Goal: Transaction & Acquisition: Subscribe to service/newsletter

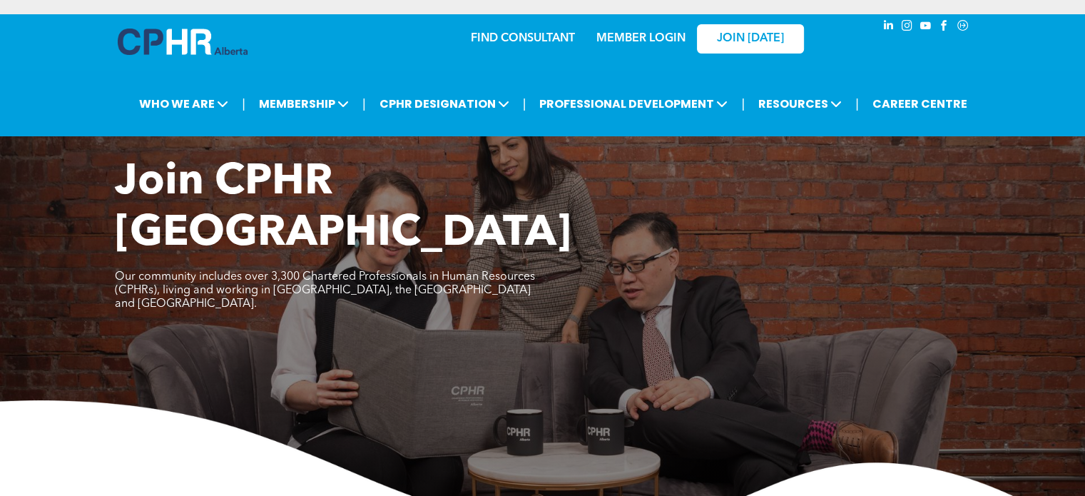
click at [654, 43] on link "MEMBER LOGIN" at bounding box center [640, 38] width 89 height 11
click at [893, 111] on link "CAREER CENTRE" at bounding box center [919, 104] width 103 height 26
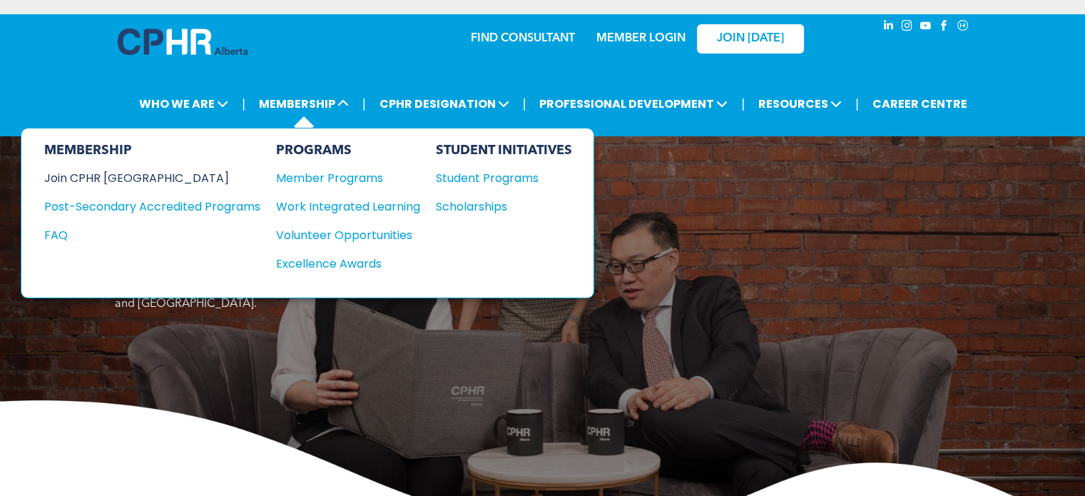
click at [140, 170] on div "Join CPHR [GEOGRAPHIC_DATA]" at bounding box center [141, 178] width 195 height 18
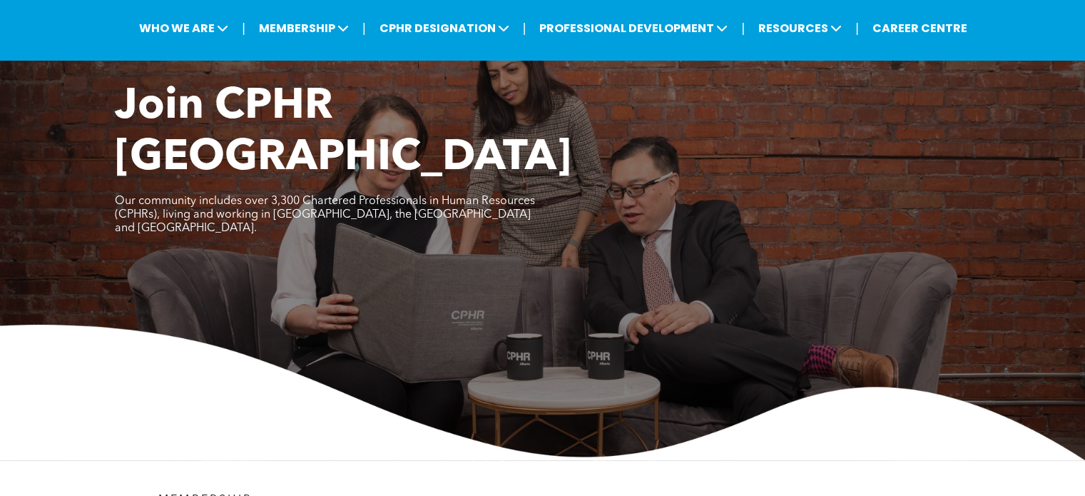
scroll to position [14, 0]
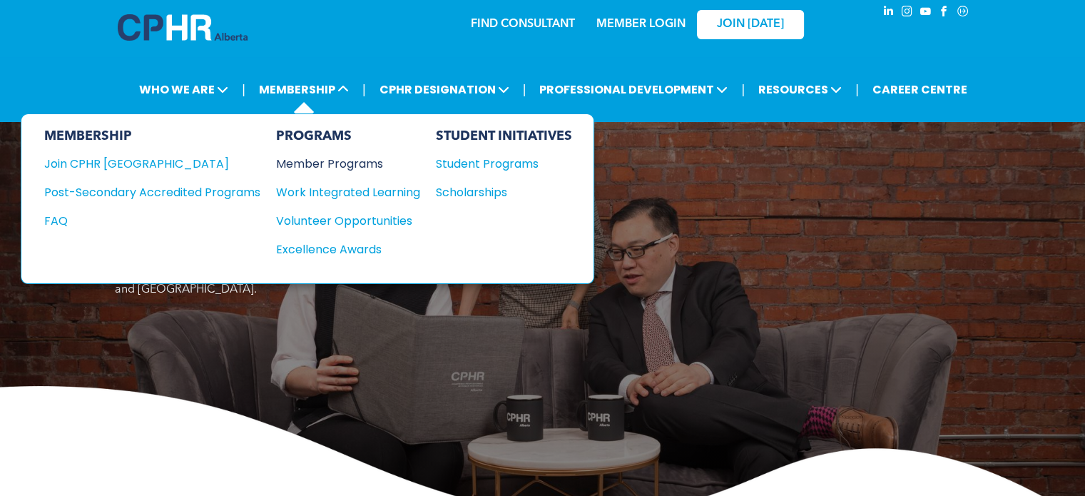
click at [331, 161] on div "Member Programs" at bounding box center [341, 164] width 130 height 18
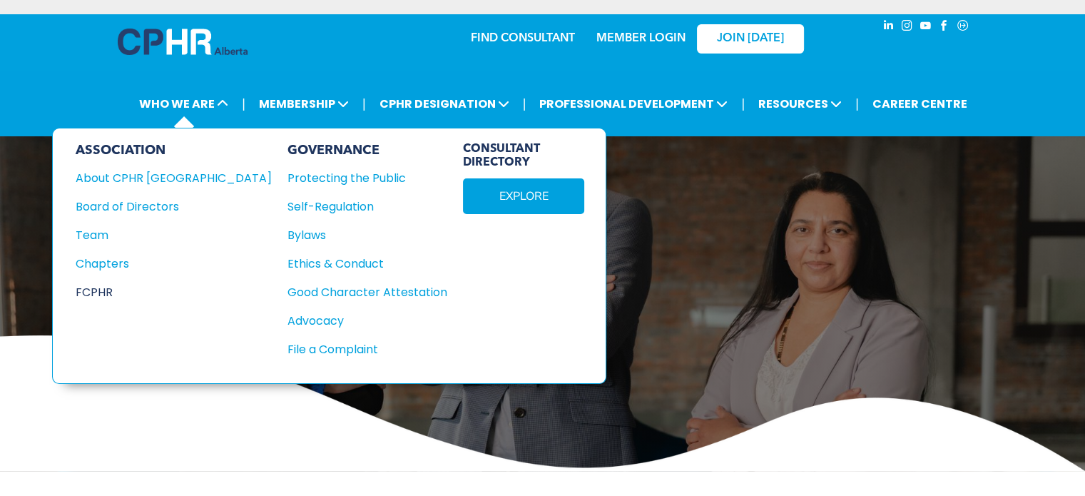
click at [107, 293] on div "FCPHR" at bounding box center [164, 292] width 177 height 18
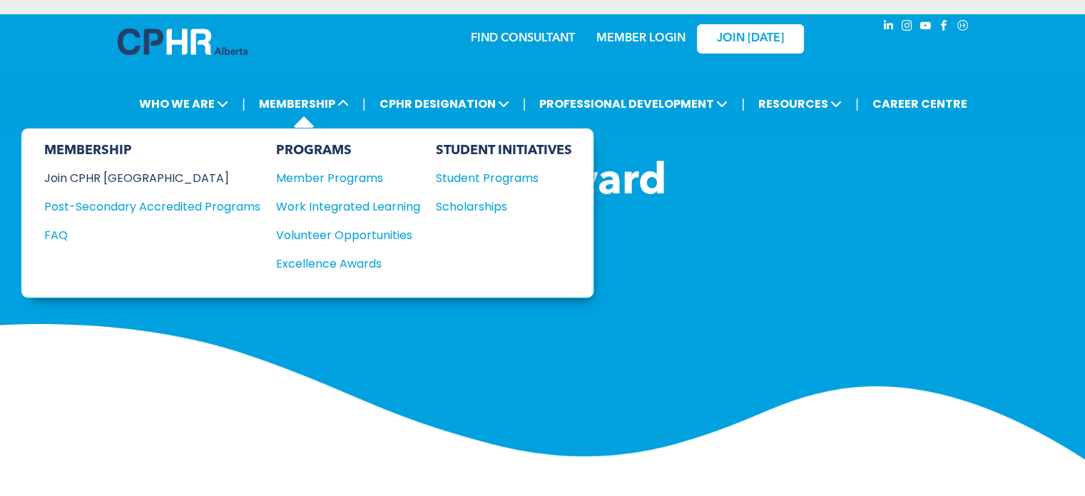
click at [137, 174] on div "Join CPHR [GEOGRAPHIC_DATA]" at bounding box center [141, 178] width 195 height 18
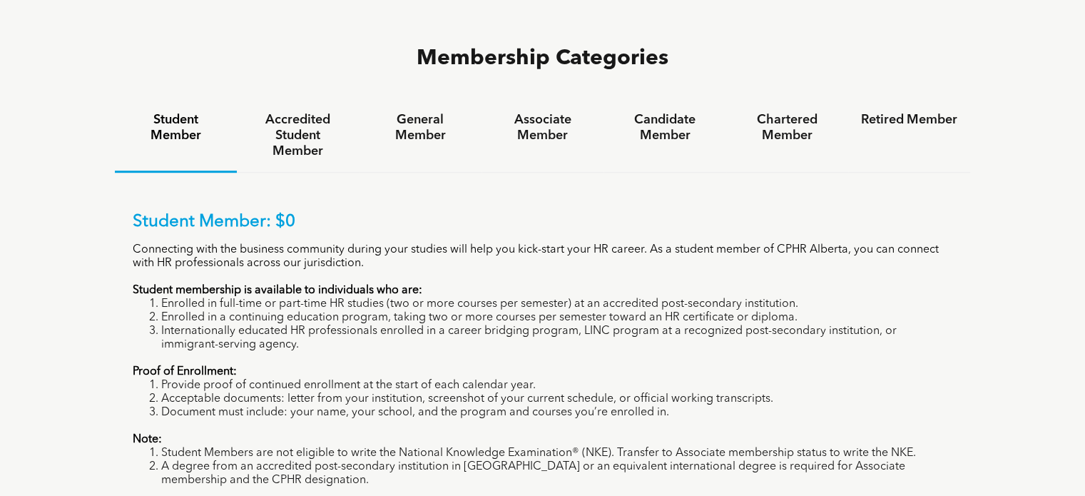
scroll to position [950, 0]
drag, startPoint x: 294, startPoint y: 239, endPoint x: 391, endPoint y: 236, distance: 97.1
click at [391, 297] on li "Enrolled in full-time or part-time HR studies (two or more courses per semester…" at bounding box center [557, 304] width 792 height 14
drag, startPoint x: 439, startPoint y: 234, endPoint x: 523, endPoint y: 228, distance: 83.7
click at [523, 228] on div "Student Member: $0 Connecting with the business community during your studies w…" at bounding box center [543, 362] width 820 height 303
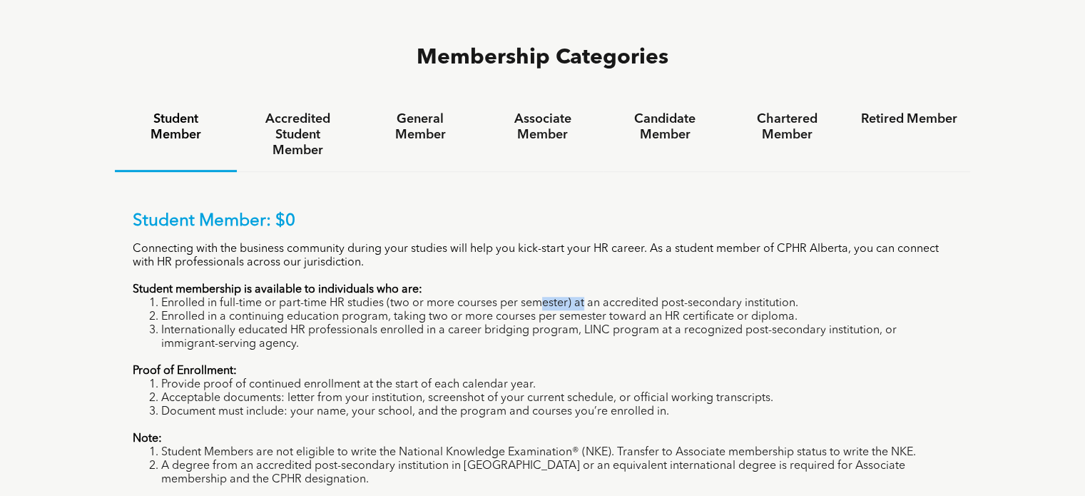
drag, startPoint x: 544, startPoint y: 240, endPoint x: 584, endPoint y: 233, distance: 40.5
click at [584, 297] on li "Enrolled in full-time or part-time HR studies (two or more courses per semester…" at bounding box center [557, 304] width 792 height 14
drag, startPoint x: 367, startPoint y: 248, endPoint x: 505, endPoint y: 256, distance: 138.7
click at [505, 310] on li "Enrolled in a continuing education program, taking two or more courses per seme…" at bounding box center [557, 317] width 792 height 14
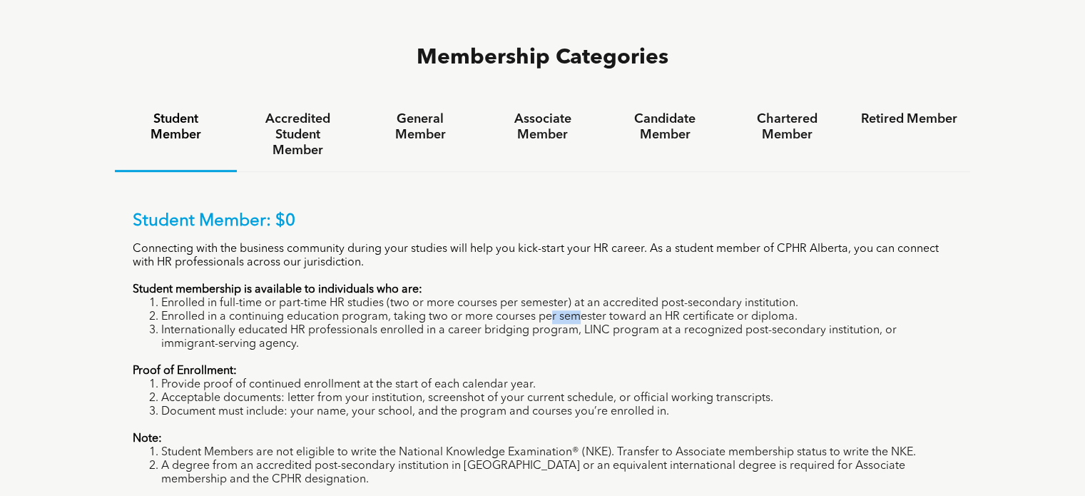
drag, startPoint x: 581, startPoint y: 255, endPoint x: 548, endPoint y: 253, distance: 32.9
click at [548, 310] on li "Enrolled in a continuing education program, taking two or more courses per seme…" at bounding box center [557, 317] width 792 height 14
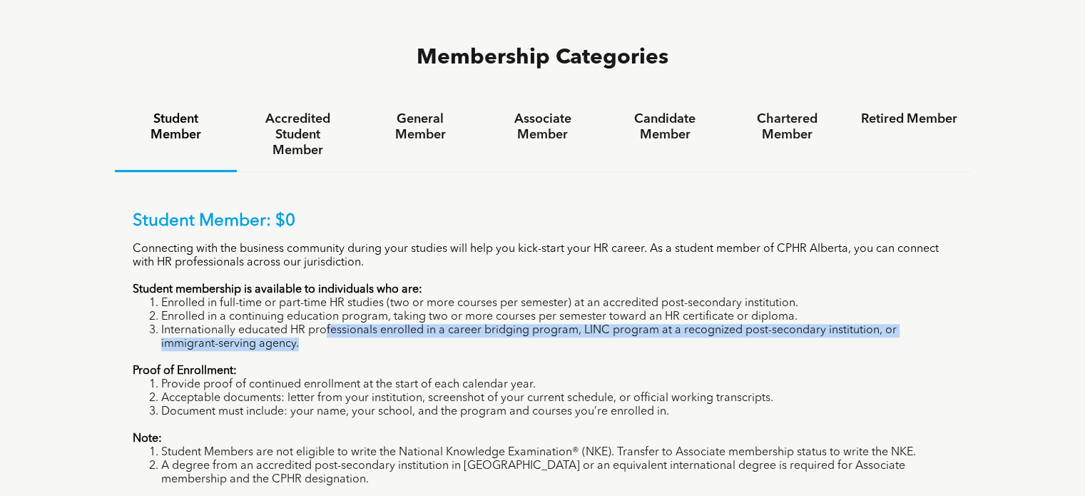
drag, startPoint x: 325, startPoint y: 261, endPoint x: 397, endPoint y: 273, distance: 73.1
click at [397, 324] on li "Internationally educated HR professionals enrolled in a career bridging program…" at bounding box center [557, 337] width 792 height 27
click at [301, 324] on li "Internationally educated HR professionals enrolled in a career bridging program…" at bounding box center [557, 337] width 792 height 27
drag, startPoint x: 274, startPoint y: 278, endPoint x: 342, endPoint y: 270, distance: 68.2
click at [342, 324] on li "Internationally educated HR professionals enrolled in a career bridging program…" at bounding box center [557, 337] width 792 height 27
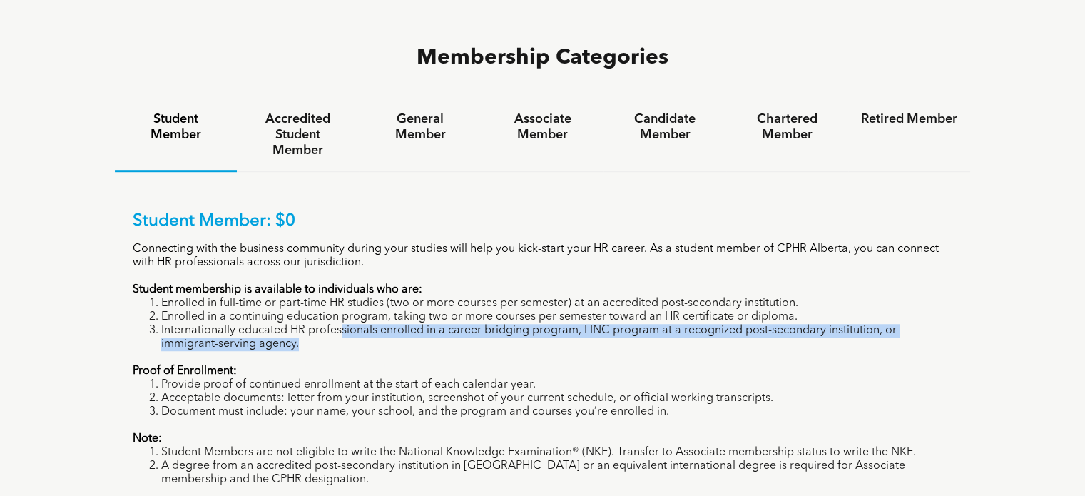
click at [531, 324] on li "Internationally educated HR professionals enrolled in a career bridging program…" at bounding box center [557, 337] width 792 height 27
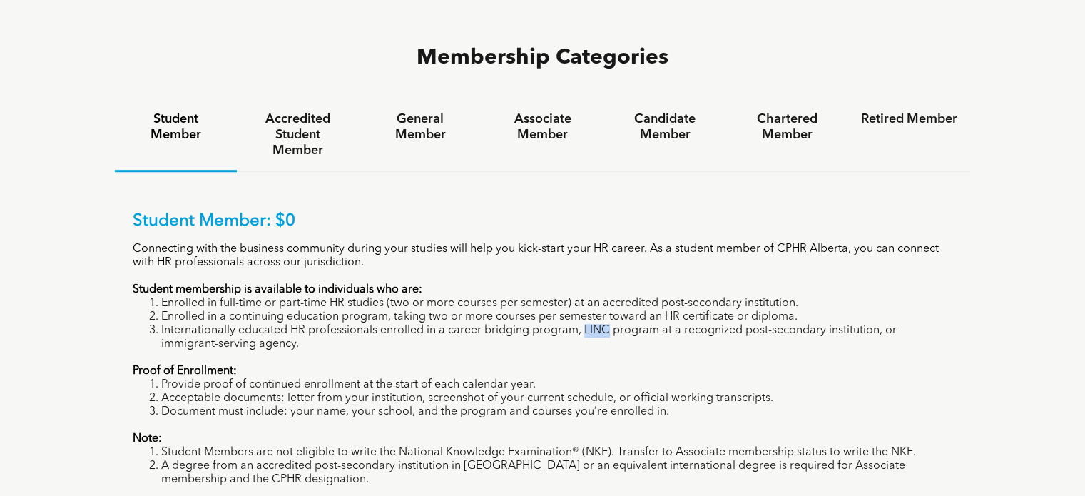
drag, startPoint x: 581, startPoint y: 269, endPoint x: 606, endPoint y: 268, distance: 25.0
click at [606, 324] on li "Internationally educated HR professionals enrolled in a career bridging program…" at bounding box center [557, 337] width 792 height 27
copy li "LINC"
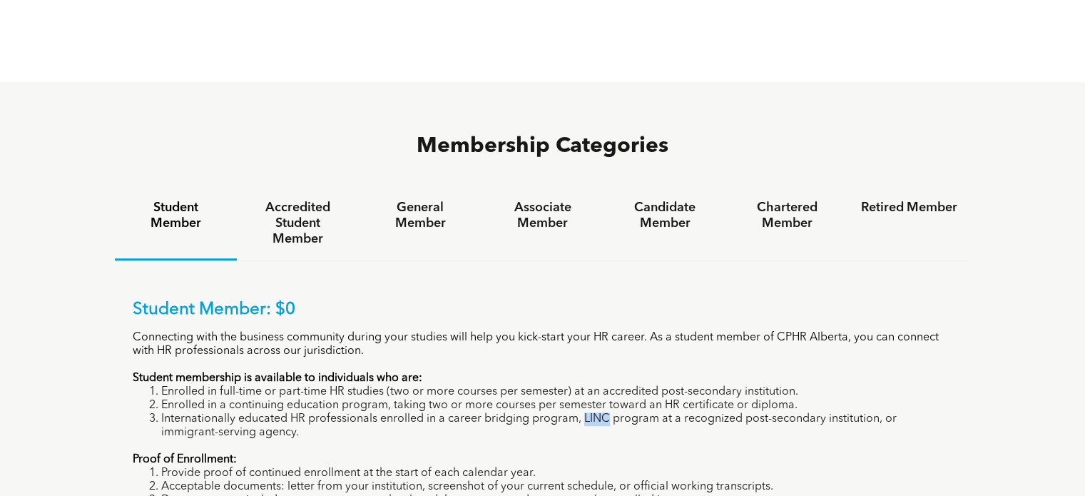
scroll to position [836, 0]
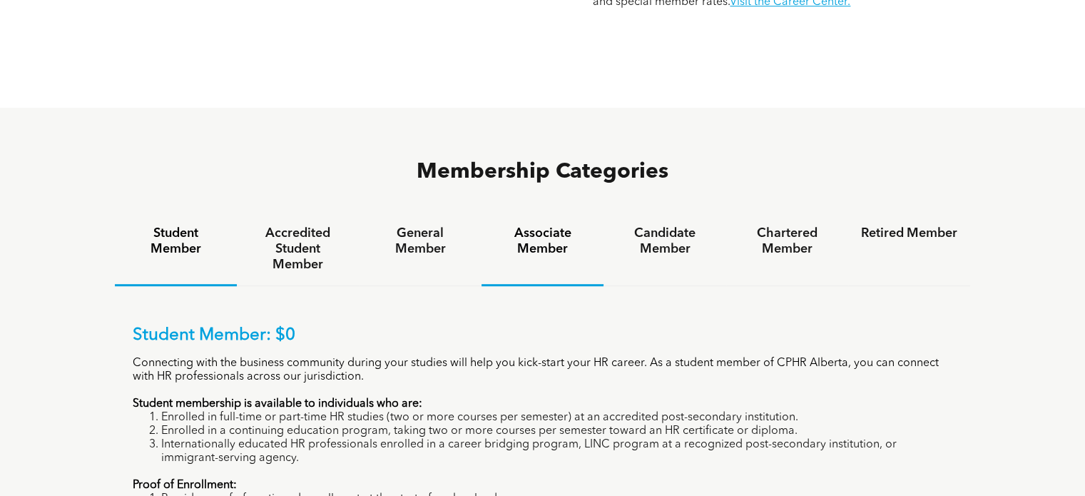
click at [552, 225] on h4 "Associate Member" at bounding box center [542, 240] width 96 height 31
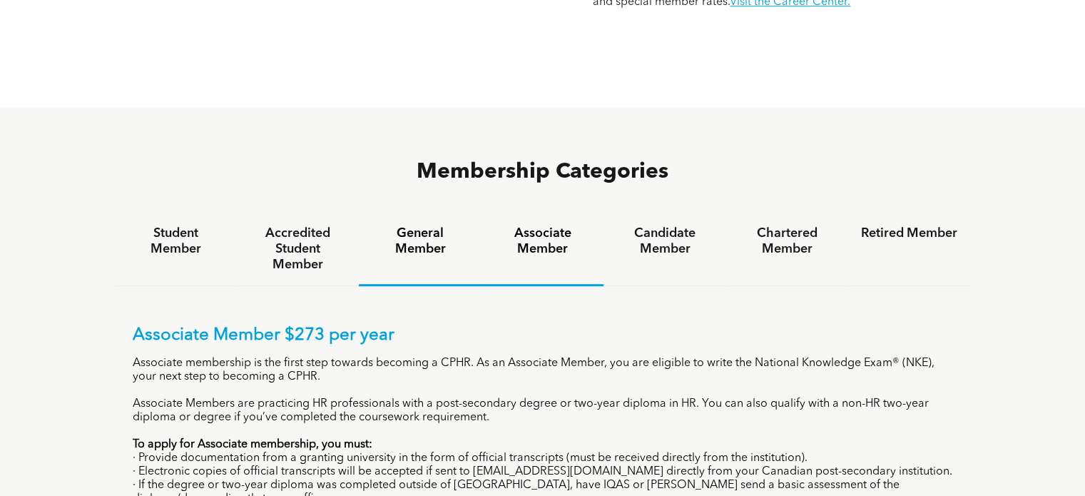
click at [407, 225] on h4 "General Member" at bounding box center [420, 240] width 96 height 31
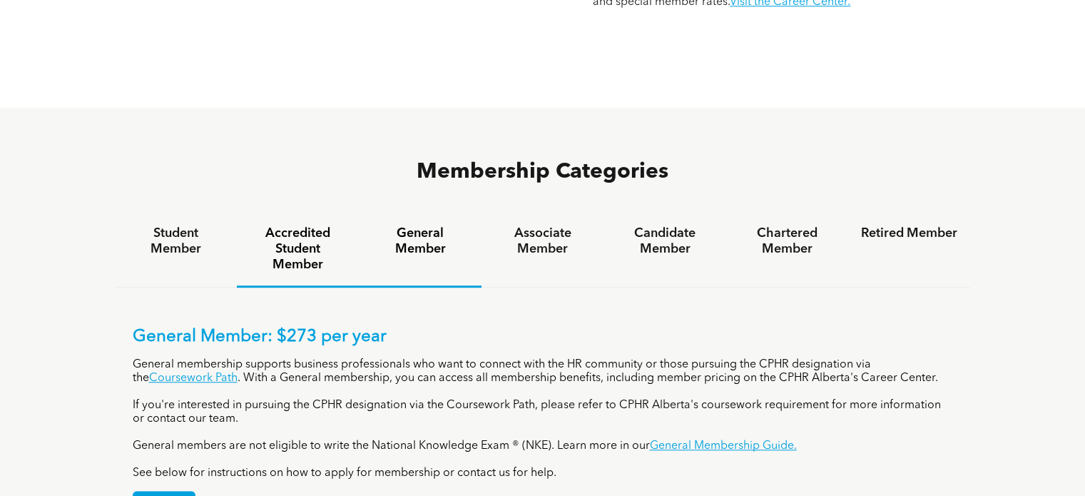
click at [313, 225] on h4 "Accredited Student Member" at bounding box center [298, 248] width 96 height 47
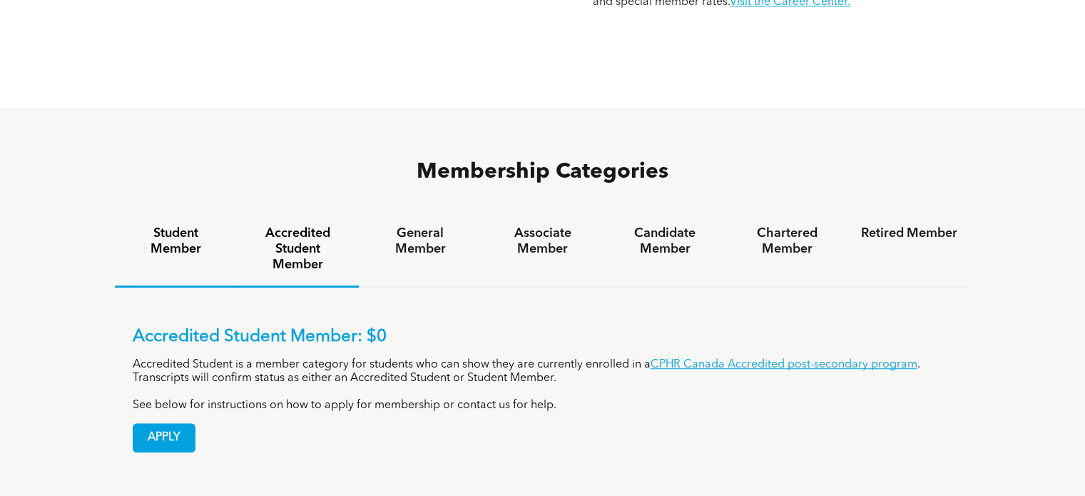
click at [177, 225] on h4 "Student Member" at bounding box center [176, 240] width 96 height 31
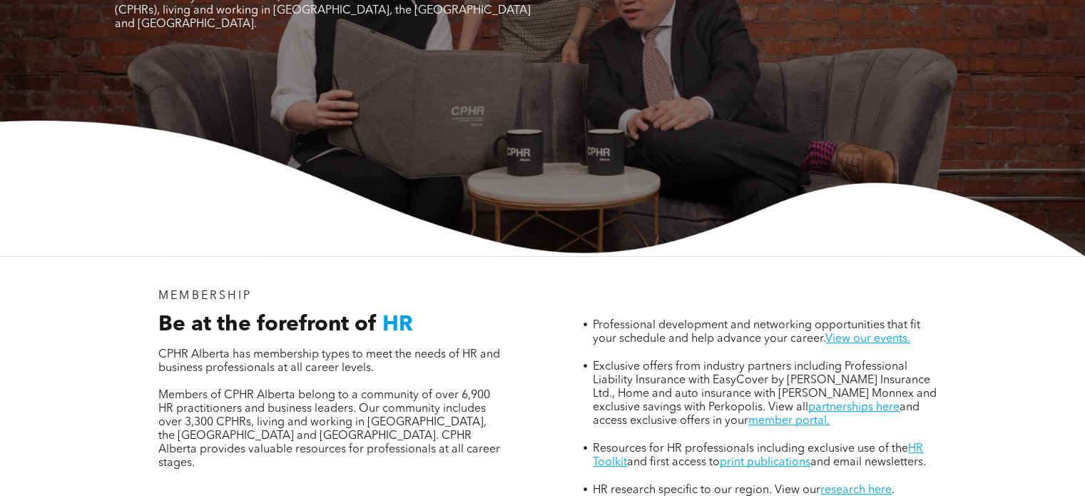
scroll to position [0, 0]
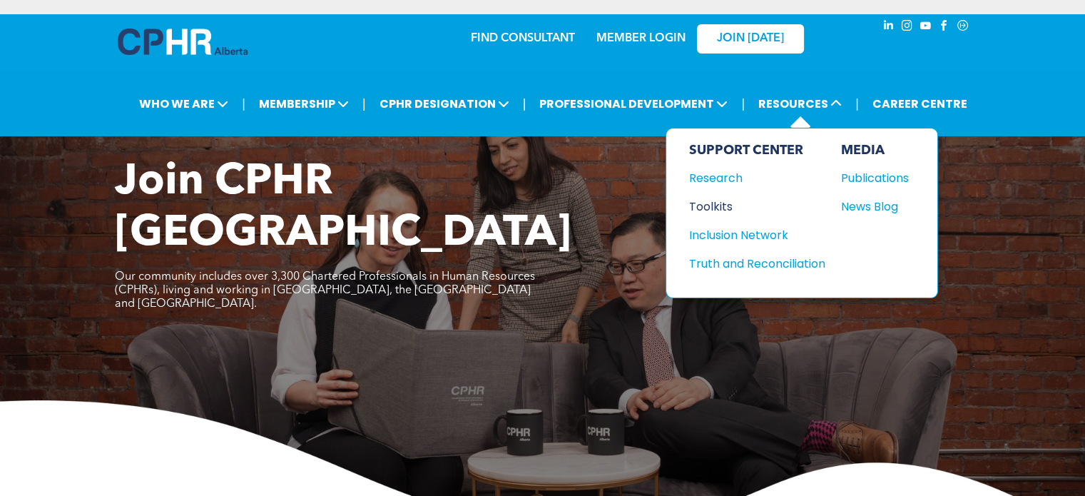
click at [717, 204] on div "Toolkits" at bounding box center [750, 207] width 123 height 18
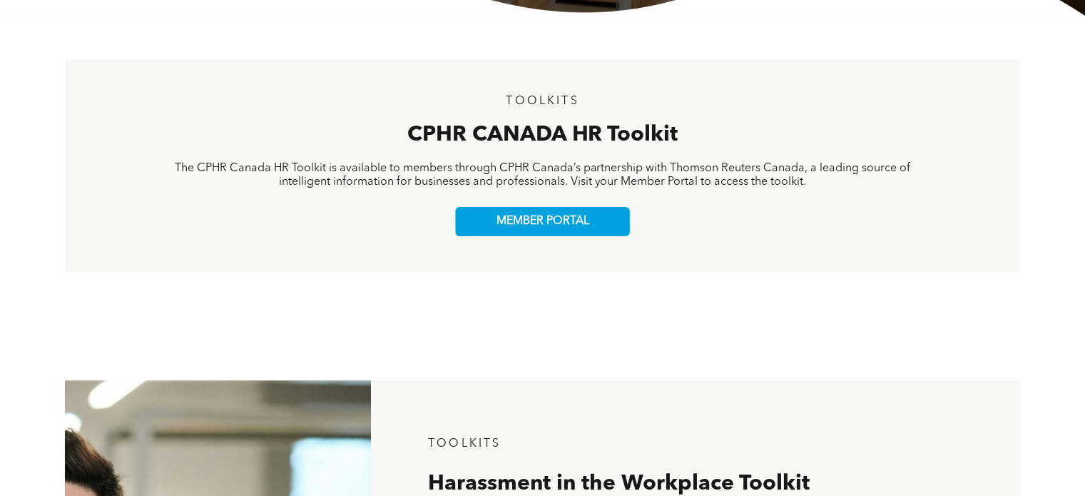
scroll to position [502, 0]
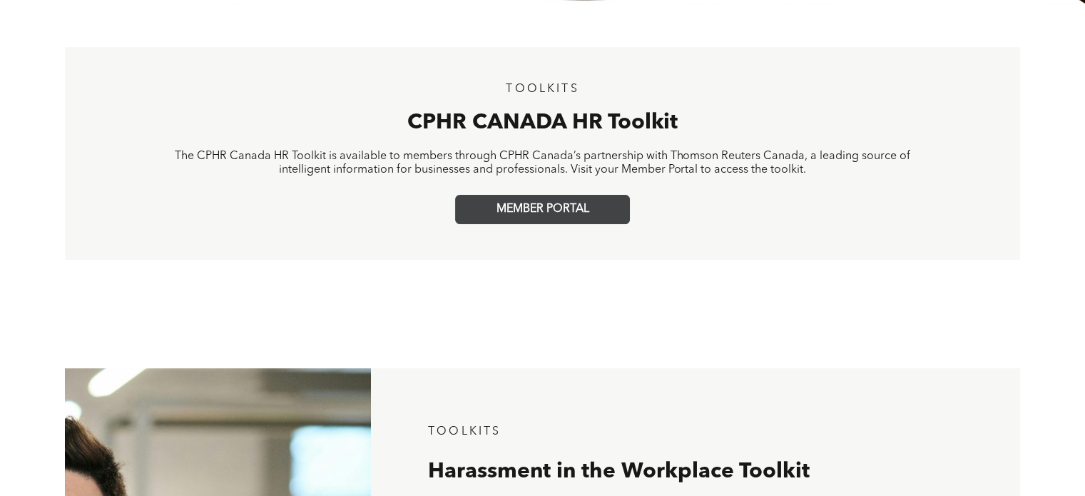
click at [532, 210] on span "MEMBER PORTAL" at bounding box center [543, 210] width 93 height 14
